Goal: Use online tool/utility: Utilize a website feature to perform a specific function

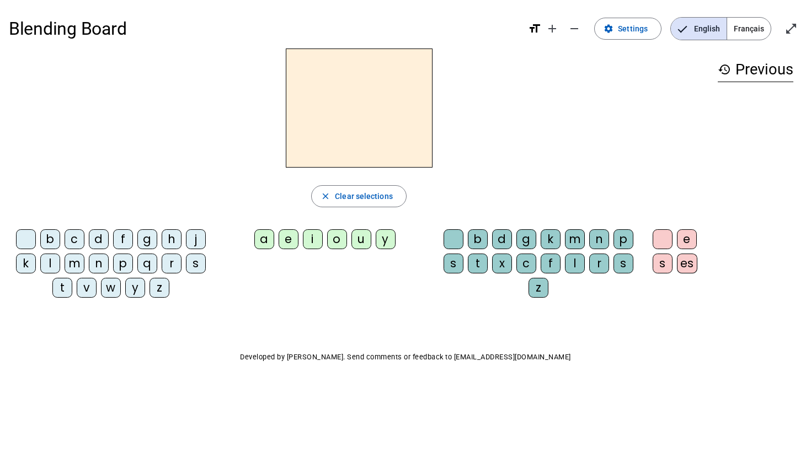
click at [346, 98] on h2 at bounding box center [359, 108] width 147 height 119
click at [571, 261] on div "l" at bounding box center [575, 264] width 20 height 20
click at [267, 239] on div "a" at bounding box center [264, 239] width 20 height 20
click at [760, 21] on span "Français" at bounding box center [749, 29] width 44 height 22
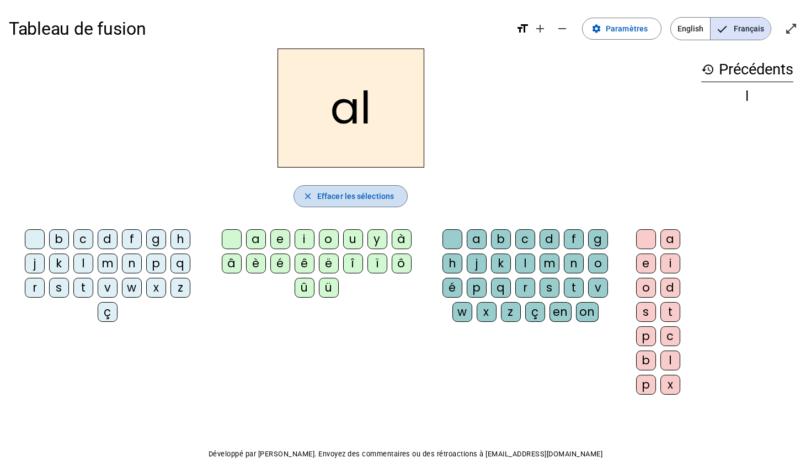
click at [370, 205] on span "button" at bounding box center [350, 196] width 113 height 26
click at [520, 261] on div "l" at bounding box center [525, 264] width 20 height 20
click at [256, 239] on div "a" at bounding box center [256, 239] width 20 height 20
click at [374, 195] on span "Effacer les sélections" at bounding box center [355, 196] width 77 height 13
click at [527, 260] on div "l" at bounding box center [525, 264] width 20 height 20
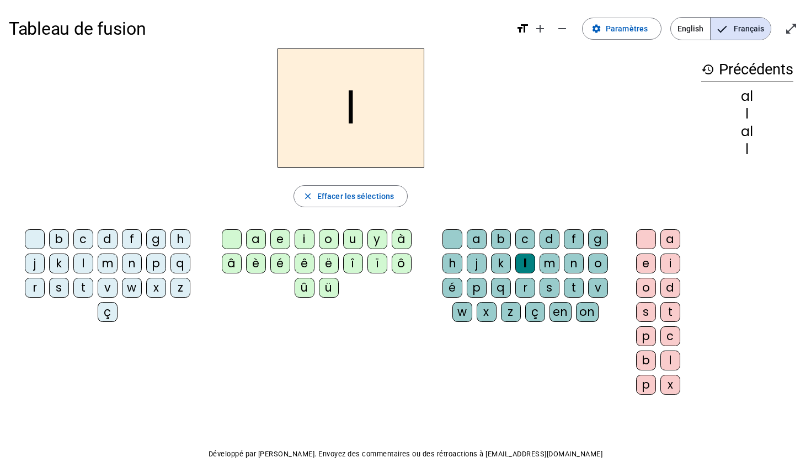
click at [257, 241] on div "a" at bounding box center [256, 239] width 20 height 20
click at [492, 239] on div "b" at bounding box center [501, 239] width 20 height 20
click at [476, 238] on div "a" at bounding box center [477, 239] width 20 height 20
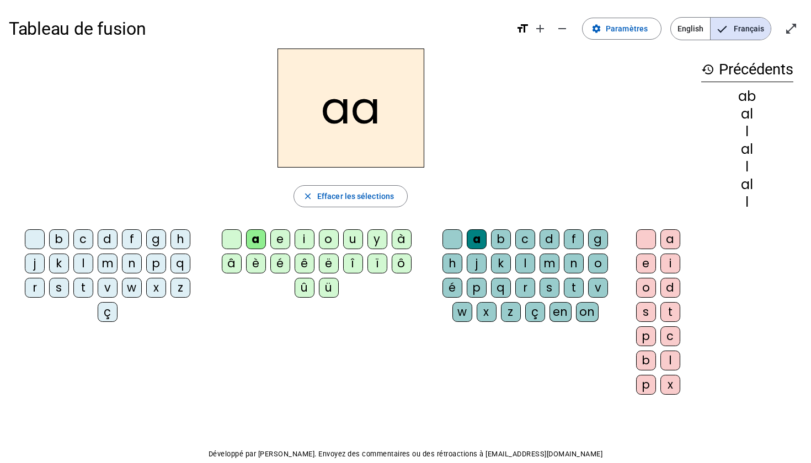
click at [778, 43] on div "Tableau de fusion format_size add remove settings Paramètres English Français o…" at bounding box center [405, 29] width 793 height 40
click at [779, 36] on span "Entrer en plein écran" at bounding box center [791, 28] width 26 height 26
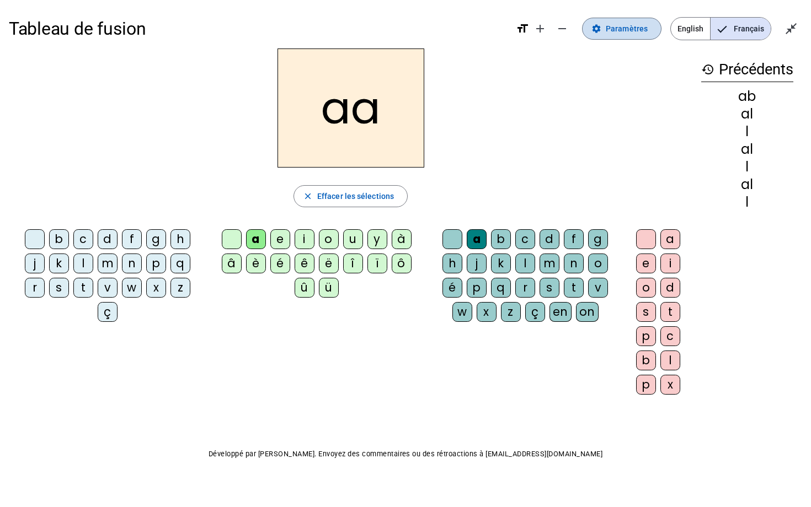
click at [629, 26] on span "Paramètres" at bounding box center [626, 28] width 42 height 13
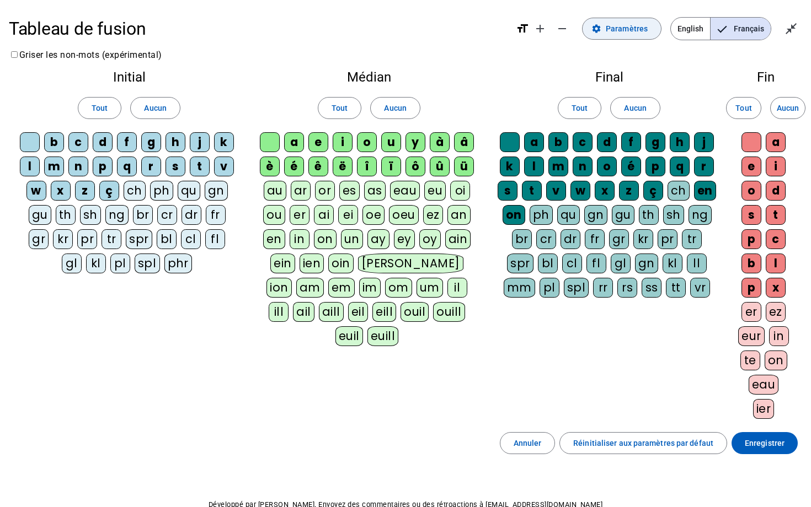
click at [629, 26] on span "Paramètres" at bounding box center [626, 28] width 42 height 13
click at [628, 28] on span "Paramètres" at bounding box center [626, 28] width 42 height 13
click at [693, 26] on span "English" at bounding box center [690, 29] width 39 height 22
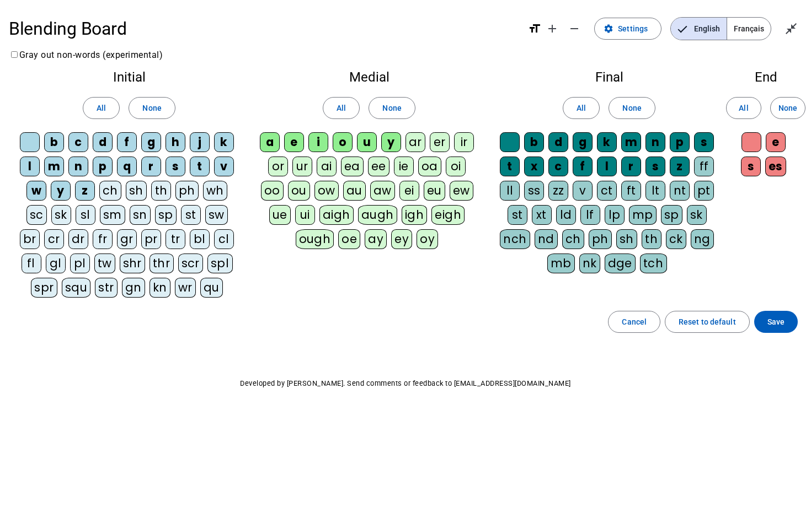
click at [737, 29] on span "Français" at bounding box center [749, 29] width 44 height 22
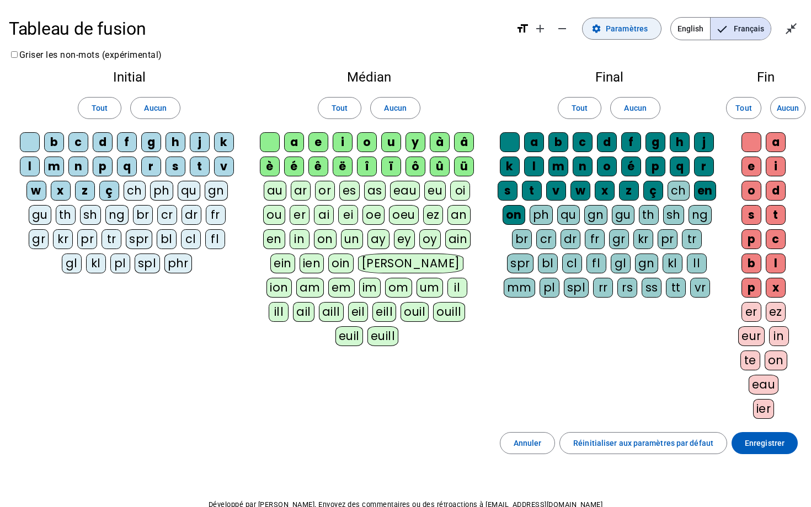
click at [629, 28] on span "Paramètres" at bounding box center [626, 28] width 42 height 13
click at [783, 29] on span "Quitter le plein écran" at bounding box center [791, 28] width 26 height 26
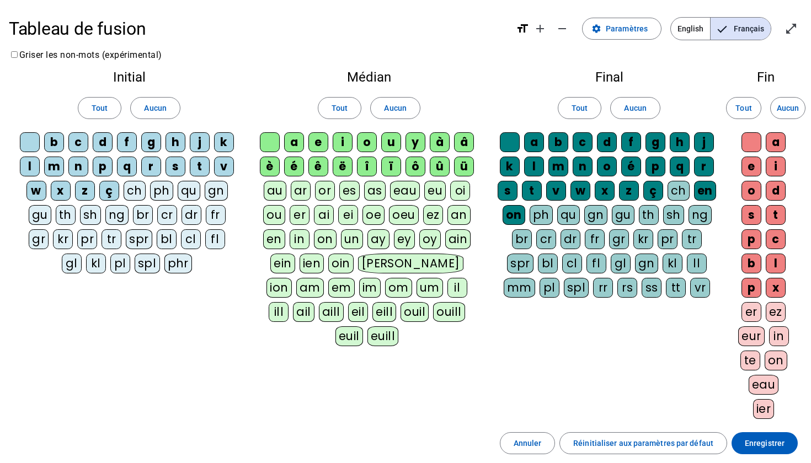
click at [542, 165] on div "l" at bounding box center [534, 167] width 20 height 20
click at [577, 166] on div "n" at bounding box center [582, 167] width 20 height 20
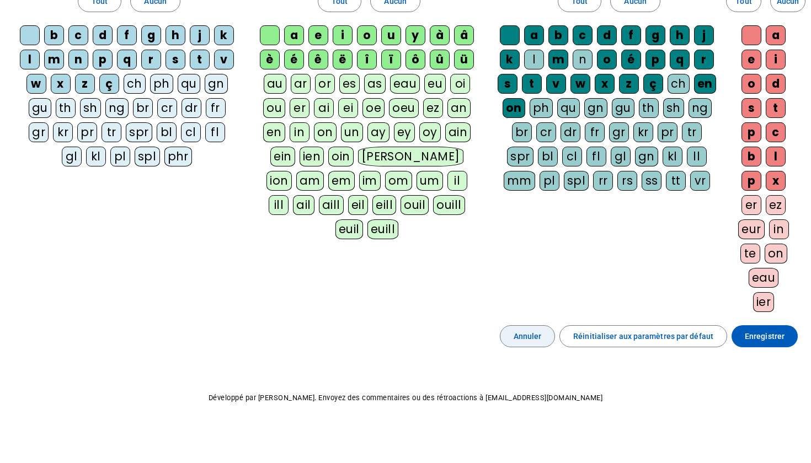
click at [537, 344] on span at bounding box center [527, 336] width 55 height 26
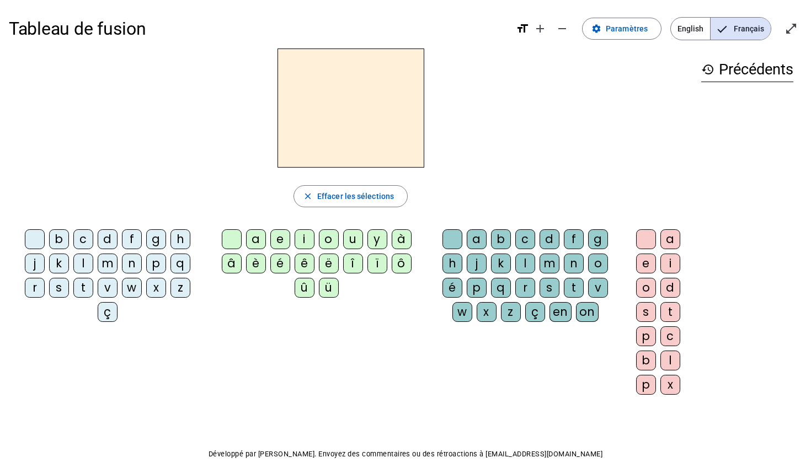
click at [521, 262] on div "l" at bounding box center [525, 264] width 20 height 20
click at [250, 240] on div "a" at bounding box center [256, 239] width 20 height 20
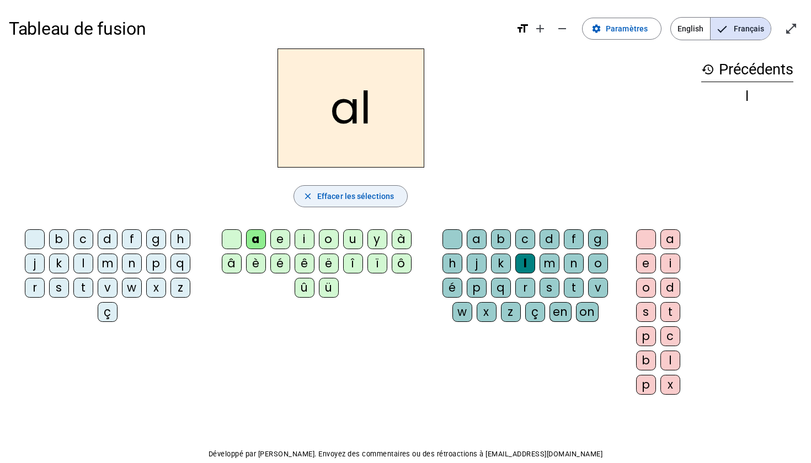
click at [358, 199] on span "Effacer les sélections" at bounding box center [355, 196] width 77 height 13
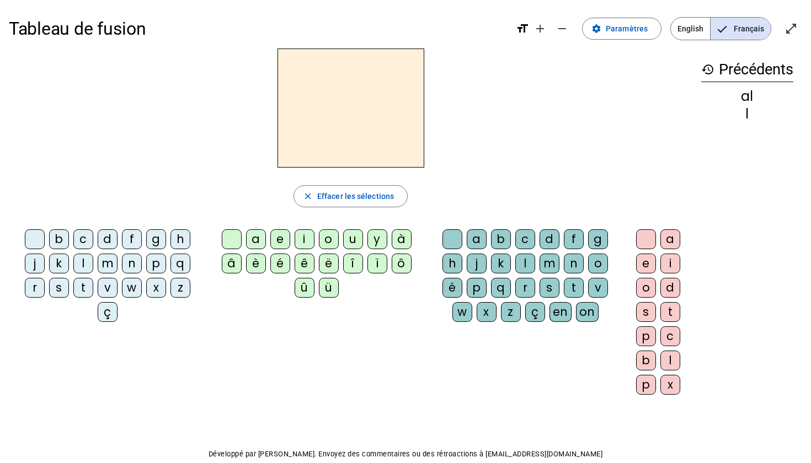
click at [261, 235] on div "a" at bounding box center [256, 239] width 20 height 20
click at [538, 265] on letter-bubble "l" at bounding box center [527, 266] width 24 height 24
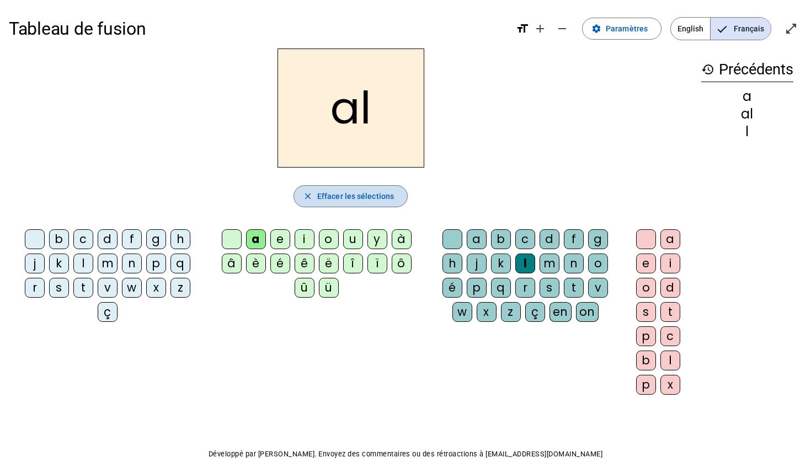
click at [389, 187] on span "button" at bounding box center [350, 196] width 113 height 26
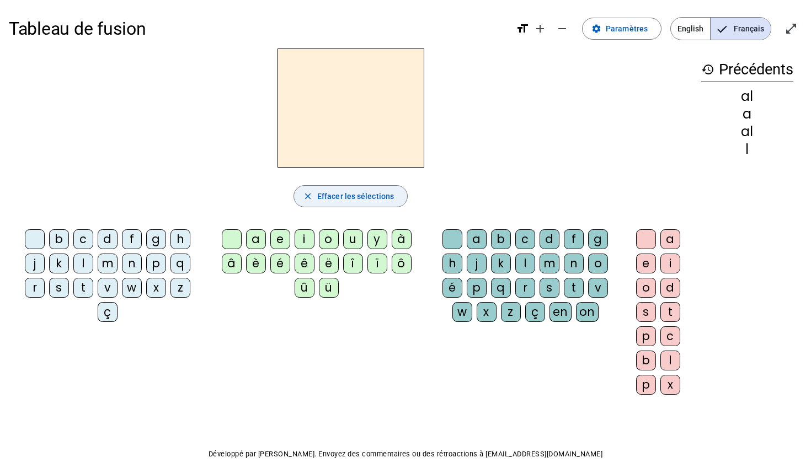
click at [389, 187] on span "button" at bounding box center [350, 196] width 113 height 26
click at [90, 261] on div "l" at bounding box center [83, 264] width 20 height 20
click at [250, 241] on div "a" at bounding box center [256, 239] width 20 height 20
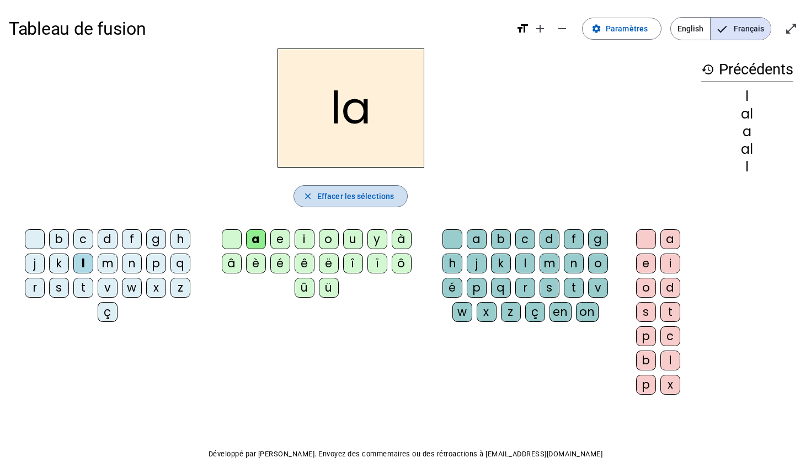
click at [351, 192] on span "Effacer les sélections" at bounding box center [355, 196] width 77 height 13
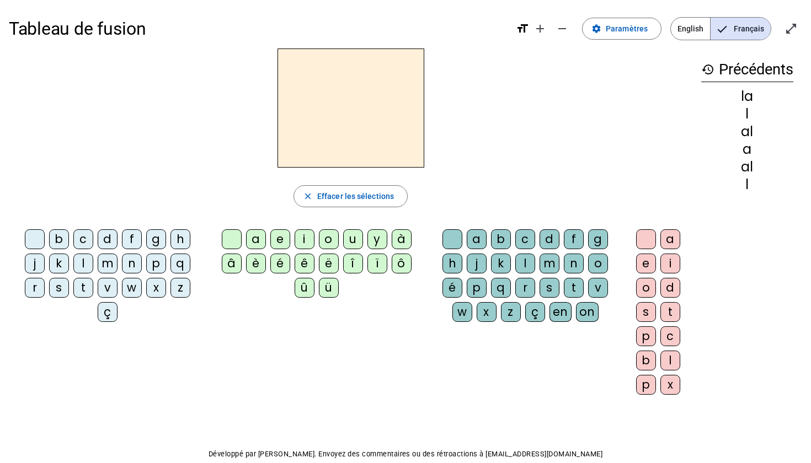
click at [89, 261] on div "l" at bounding box center [83, 264] width 20 height 20
click at [255, 240] on div "a" at bounding box center [256, 239] width 20 height 20
click at [286, 234] on div "e" at bounding box center [280, 239] width 20 height 20
click at [352, 240] on div "u" at bounding box center [353, 239] width 20 height 20
click at [528, 28] on mat-icon "format_size" at bounding box center [522, 28] width 13 height 13
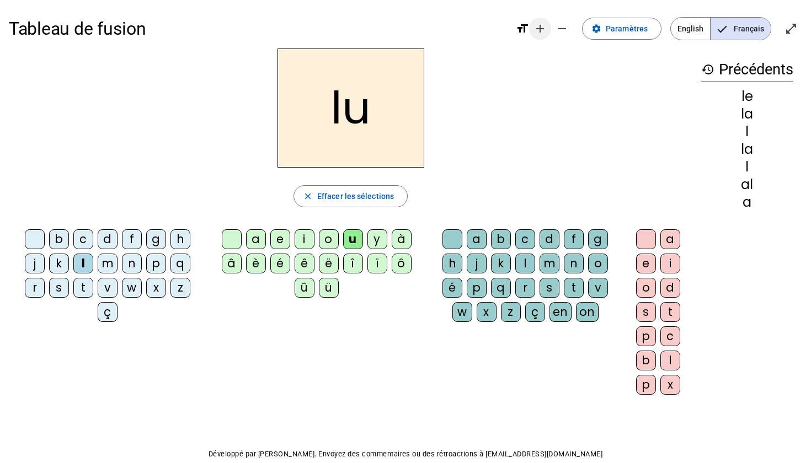
click at [545, 28] on mat-icon "add" at bounding box center [539, 28] width 13 height 13
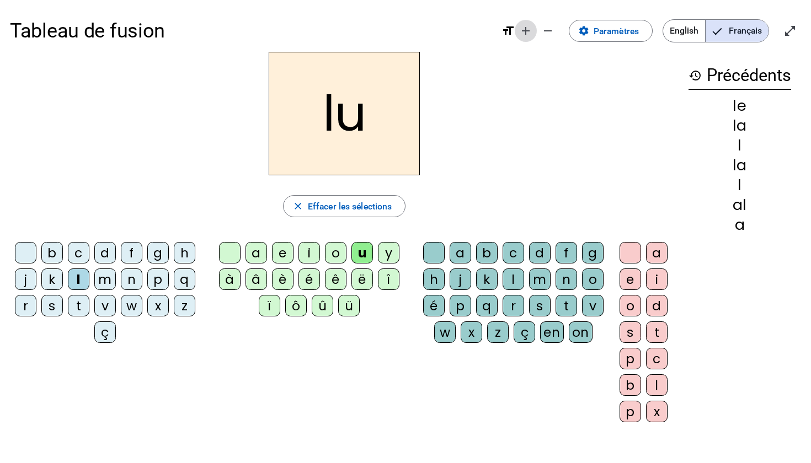
click at [545, 28] on mat-icon "remove" at bounding box center [547, 30] width 13 height 13
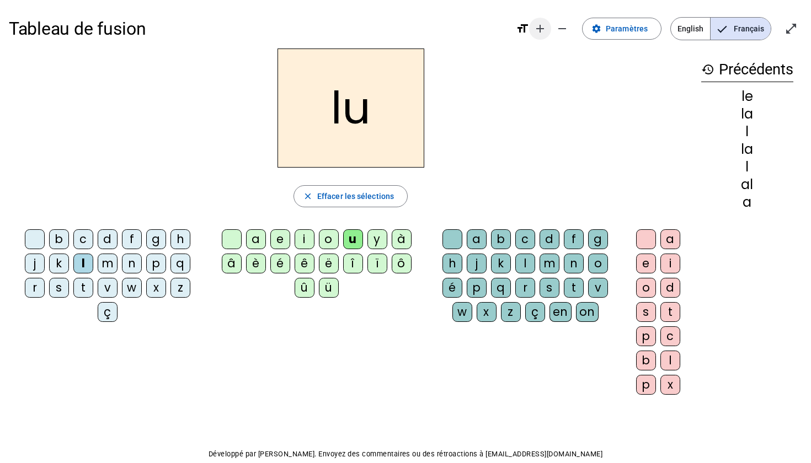
click at [545, 28] on mat-icon "add" at bounding box center [539, 28] width 13 height 13
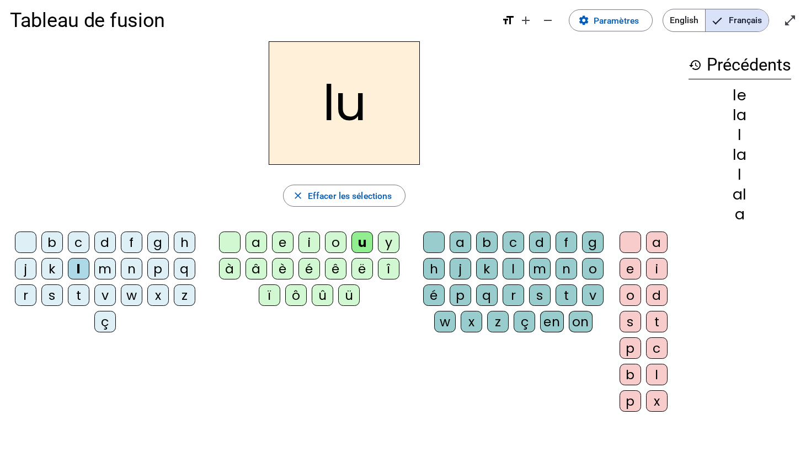
scroll to position [4, 0]
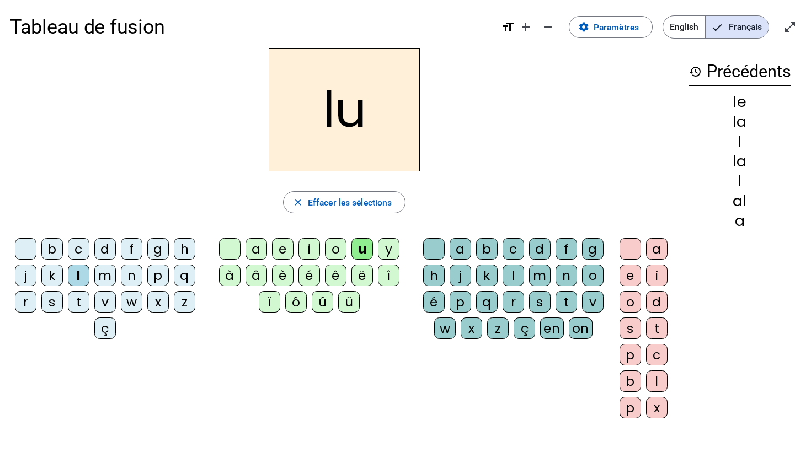
click at [89, 299] on div "t" at bounding box center [79, 302] width 22 height 22
click at [695, 74] on mat-icon "history" at bounding box center [694, 71] width 13 height 13
click at [287, 248] on div "e" at bounding box center [283, 249] width 22 height 22
click at [256, 251] on div "a" at bounding box center [256, 249] width 22 height 22
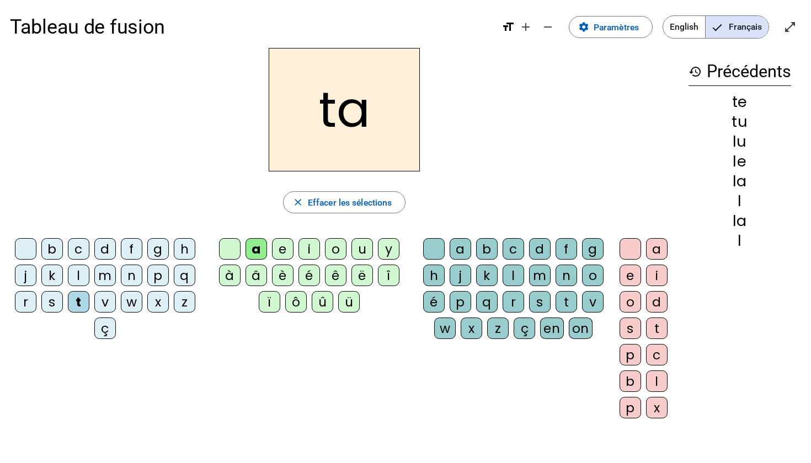
click at [287, 174] on div "ta close Effacer les sélections b c d f g h j k l m n p q r s t v w x z ç a e i…" at bounding box center [344, 238] width 668 height 380
